Goal: Transaction & Acquisition: Purchase product/service

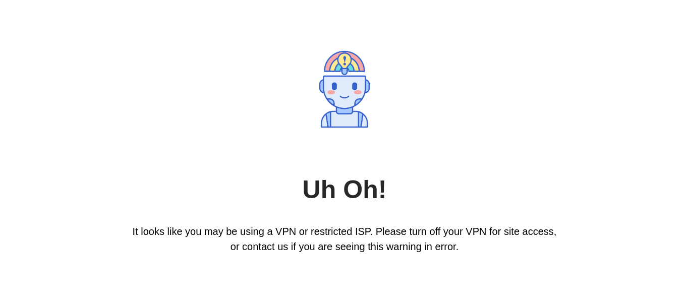
drag, startPoint x: 688, startPoint y: 81, endPoint x: 688, endPoint y: 71, distance: 10.6
click at [681, 71] on html "Uh Oh! It looks like you may be using a VPN or restricted ISP. Please turn off …" at bounding box center [344, 151] width 689 height 302
